Goal: Transaction & Acquisition: Book appointment/travel/reservation

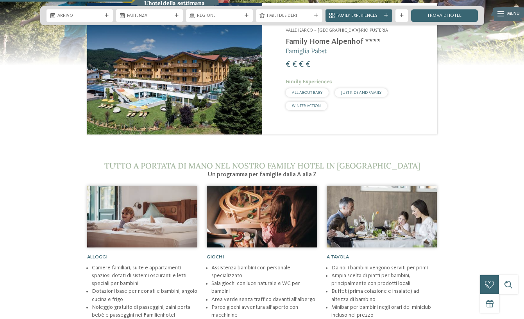
scroll to position [625, 0]
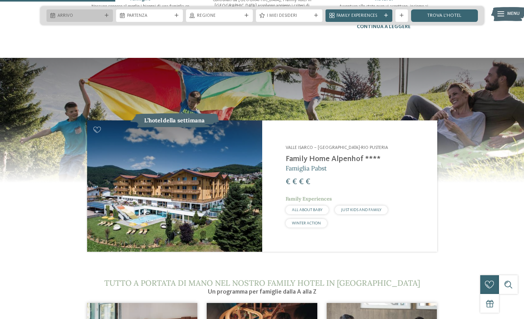
click at [93, 13] on span "Arrivo" at bounding box center [79, 16] width 45 height 6
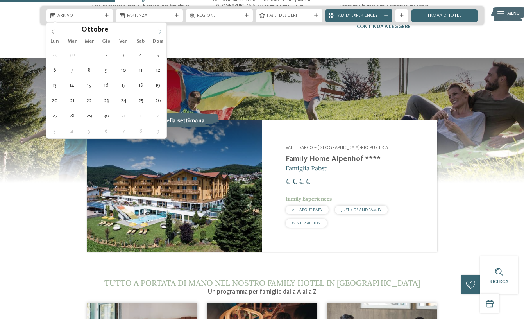
click at [159, 29] on icon at bounding box center [159, 31] width 5 height 5
type div "[DATE]"
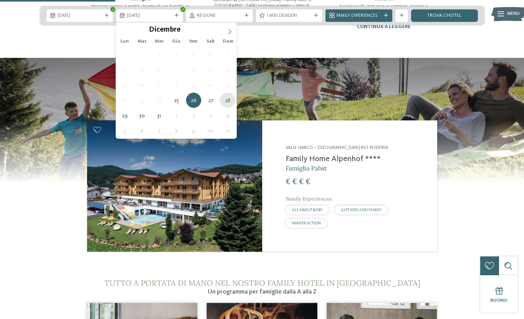
type div "[DATE]"
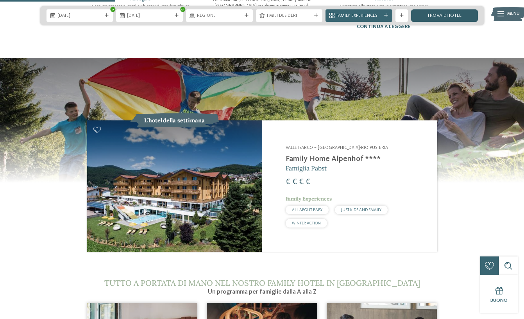
click at [455, 17] on link "trova l’hotel" at bounding box center [444, 15] width 67 height 13
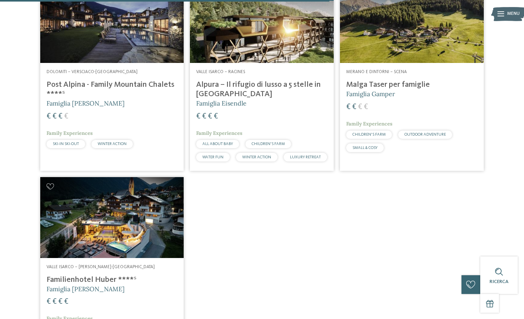
scroll to position [1092, 0]
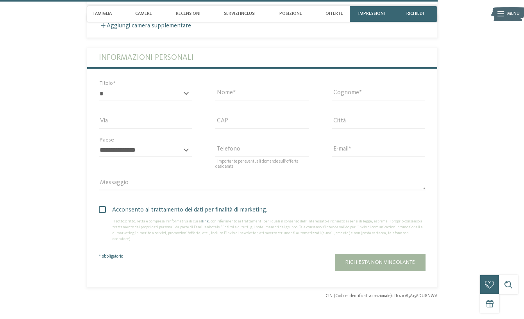
scroll to position [1759, 0]
